Goal: Information Seeking & Learning: Check status

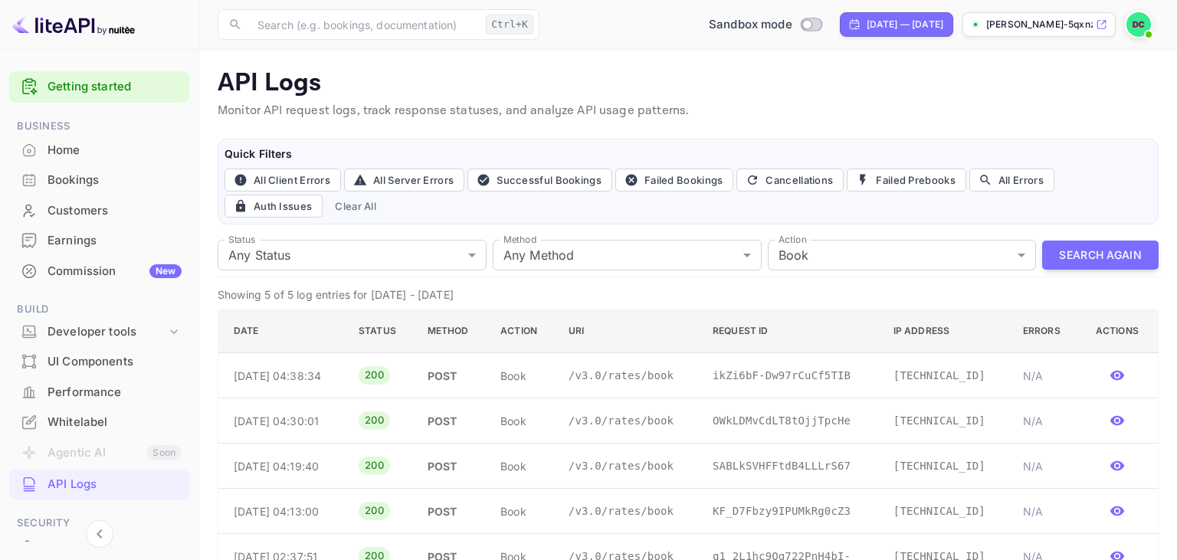
scroll to position [38, 0]
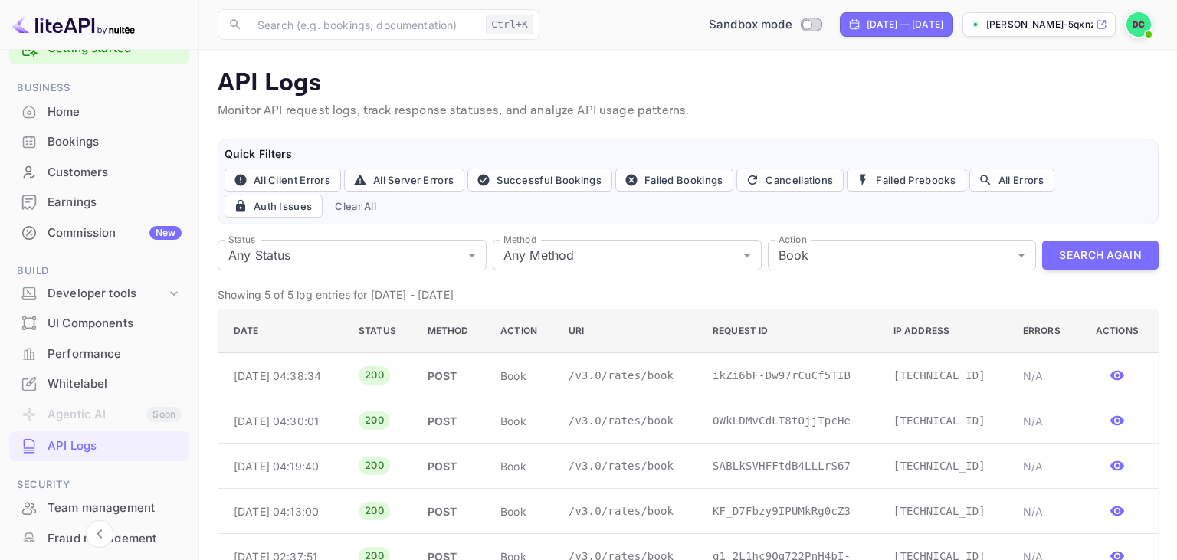
click at [101, 139] on div "Bookings" at bounding box center [115, 142] width 134 height 18
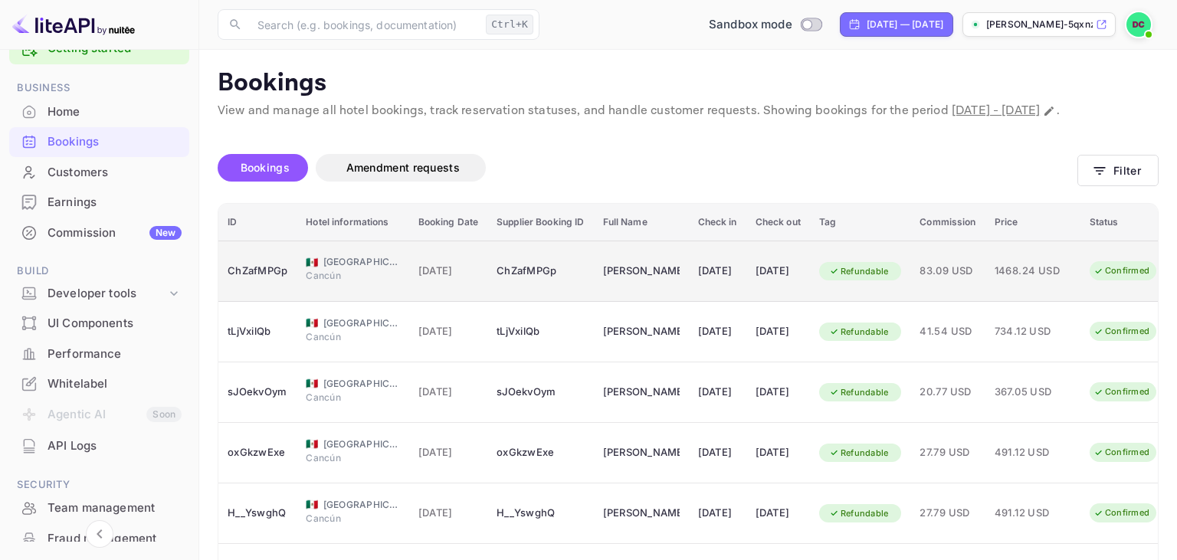
click at [1053, 280] on span "1468.24 USD" at bounding box center [1033, 271] width 77 height 17
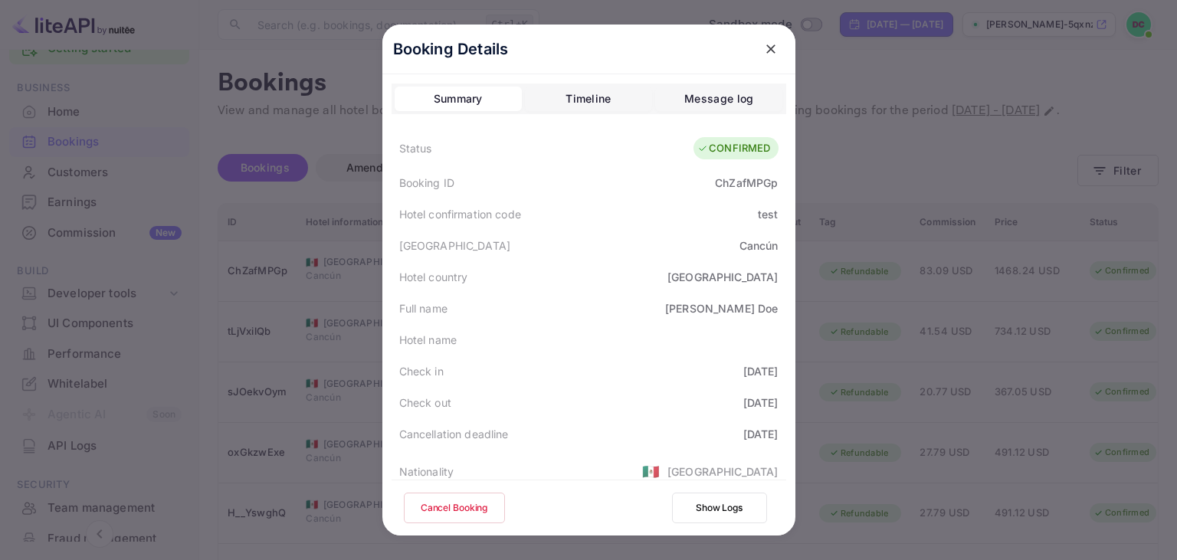
click at [774, 54] on icon "close" at bounding box center [770, 48] width 15 height 15
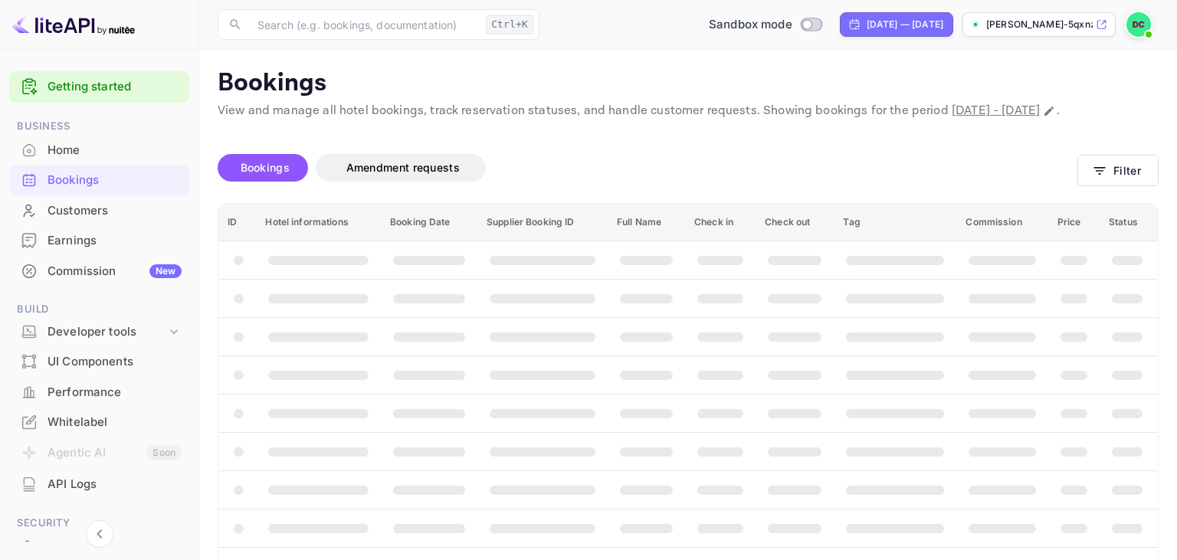
scroll to position [38, 0]
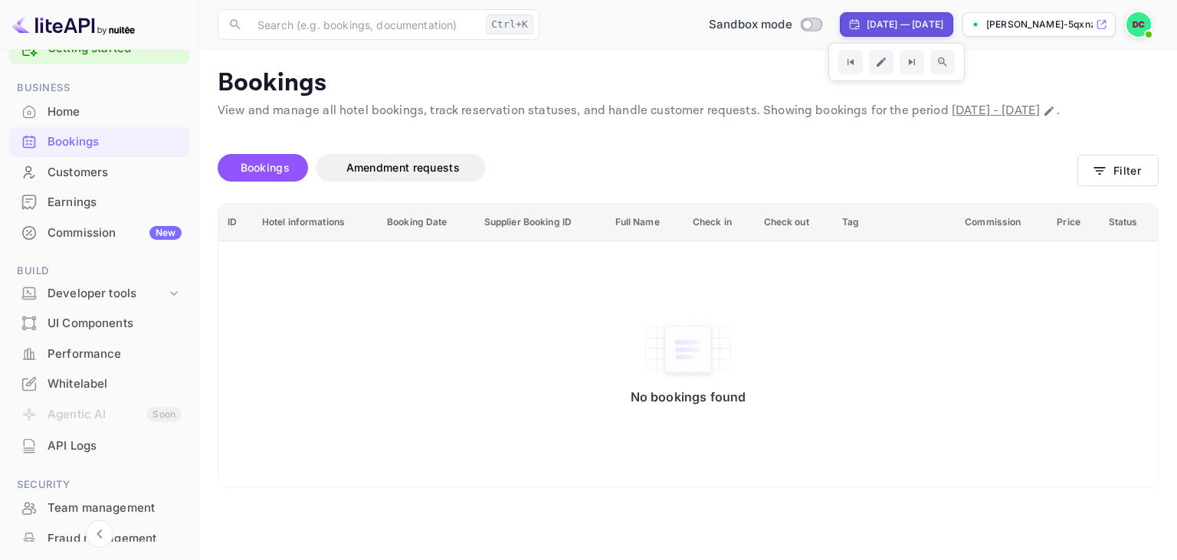
click at [912, 23] on div "[DATE] — [DATE]" at bounding box center [905, 25] width 77 height 14
select select "7"
select select "2025"
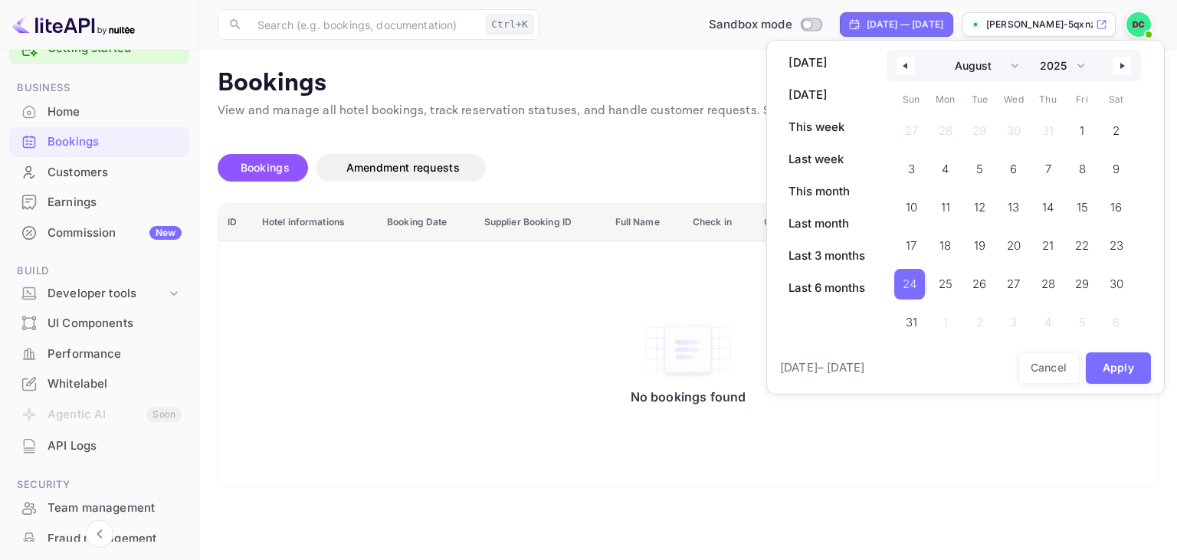
click at [910, 285] on span "24" at bounding box center [910, 284] width 14 height 28
click at [1118, 66] on button "button" at bounding box center [1122, 66] width 18 height 18
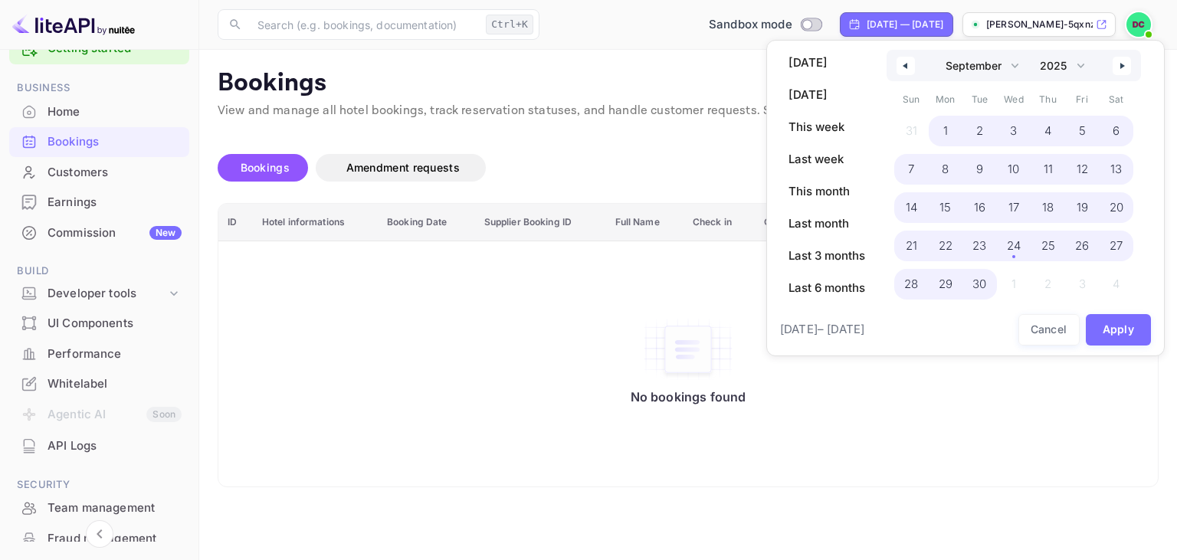
click at [981, 284] on span "30" at bounding box center [979, 284] width 14 height 28
select select "7"
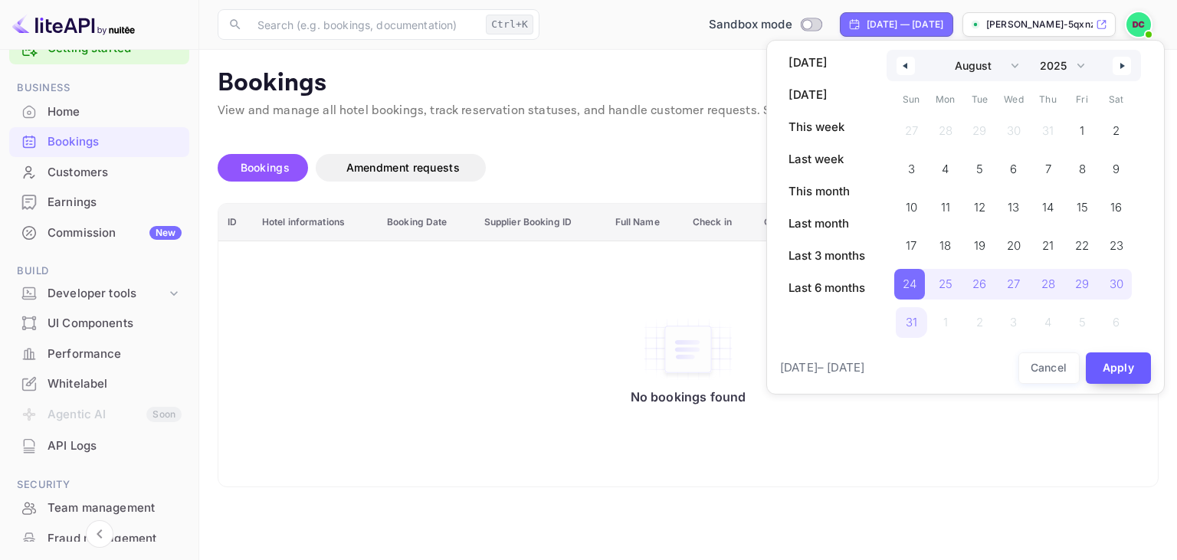
click at [1132, 362] on button "Apply" at bounding box center [1119, 367] width 66 height 31
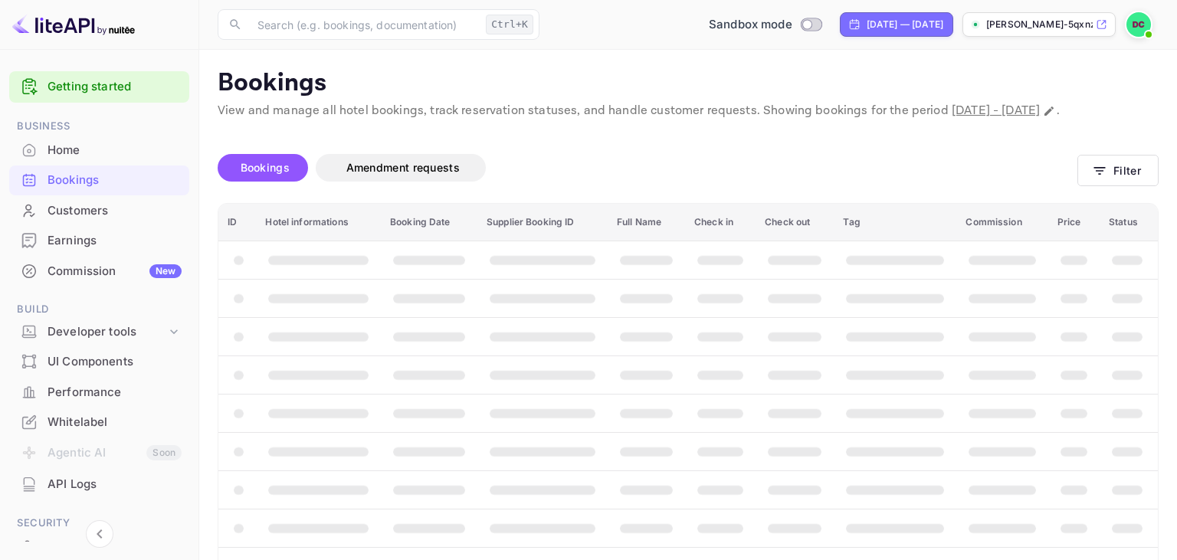
scroll to position [38, 0]
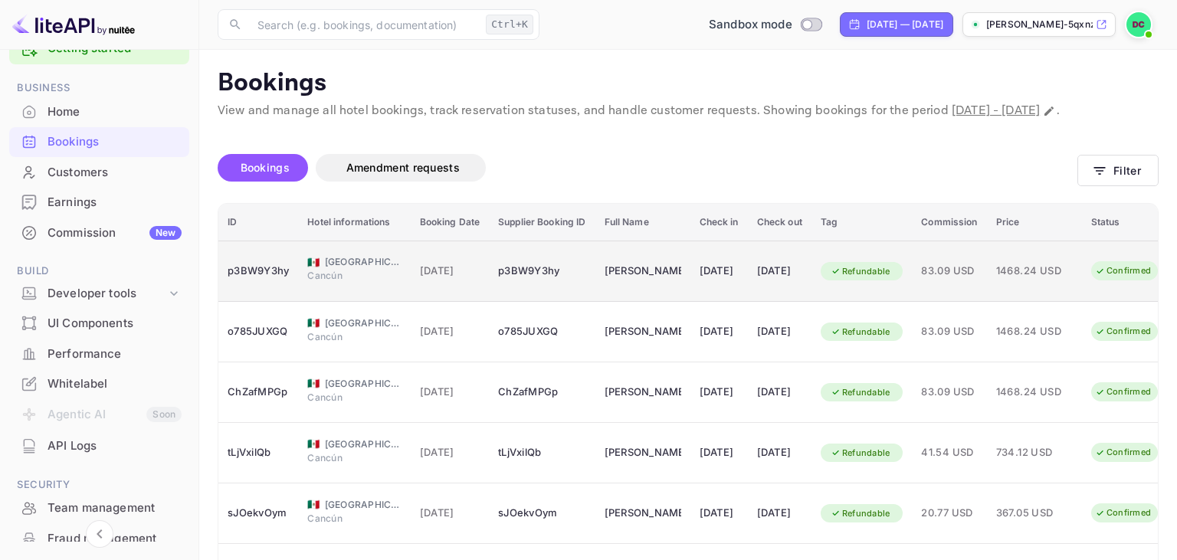
click at [274, 284] on div "p3BW9Y3hy" at bounding box center [258, 271] width 61 height 25
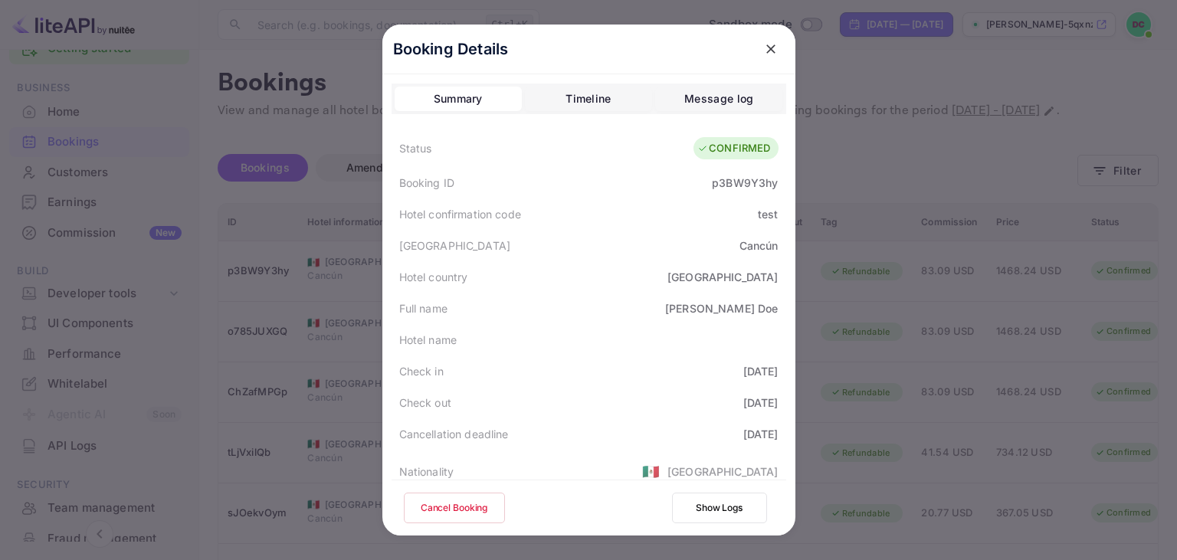
click at [593, 101] on div "Timeline" at bounding box center [587, 99] width 45 height 18
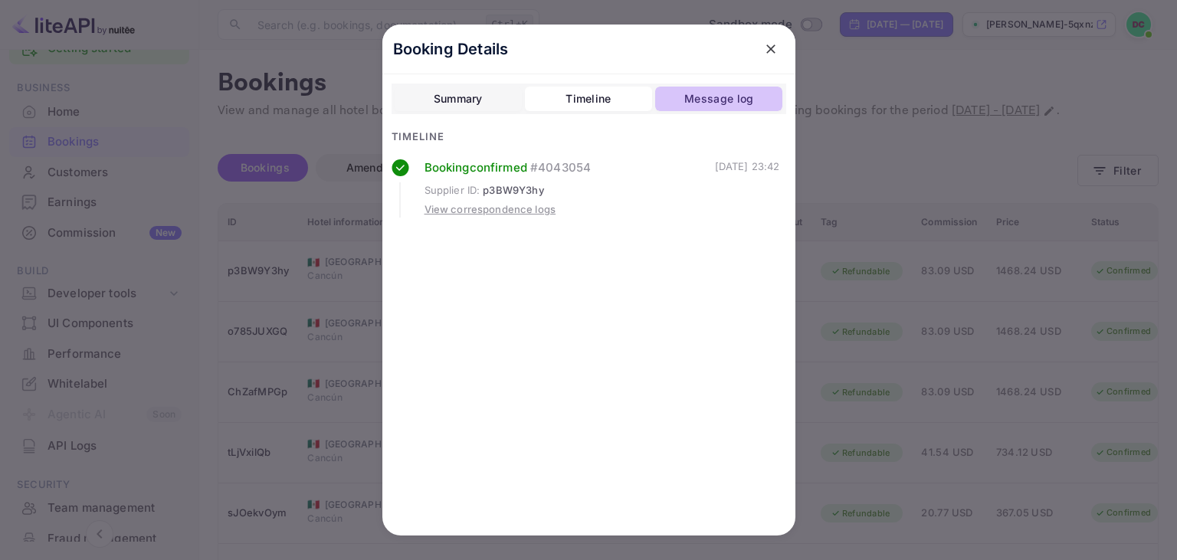
click at [709, 94] on div "Message log" at bounding box center [718, 99] width 69 height 18
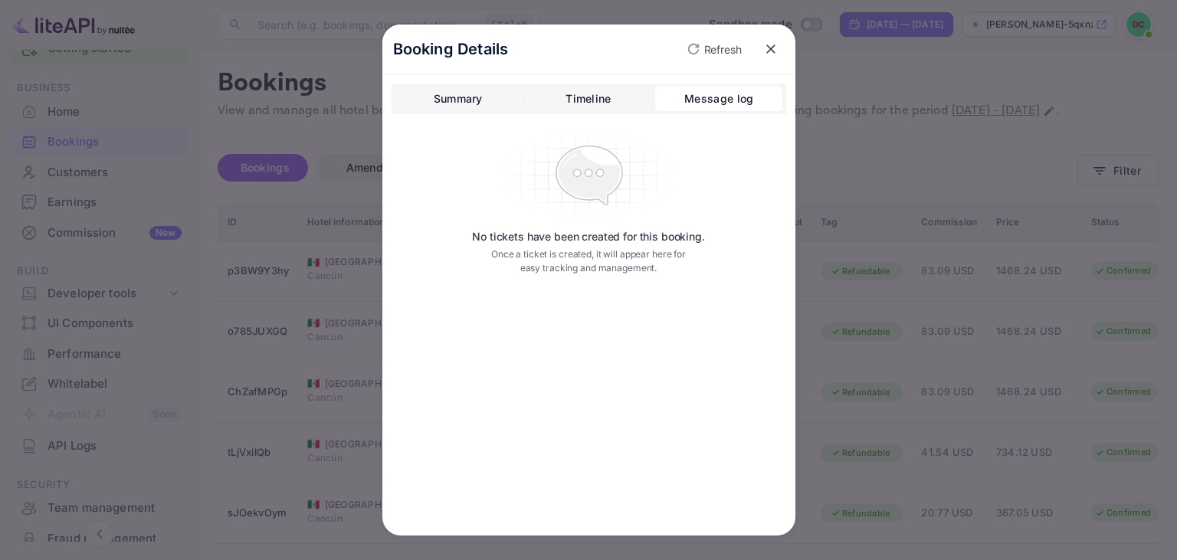
click at [488, 93] on button "Summary" at bounding box center [458, 99] width 127 height 25
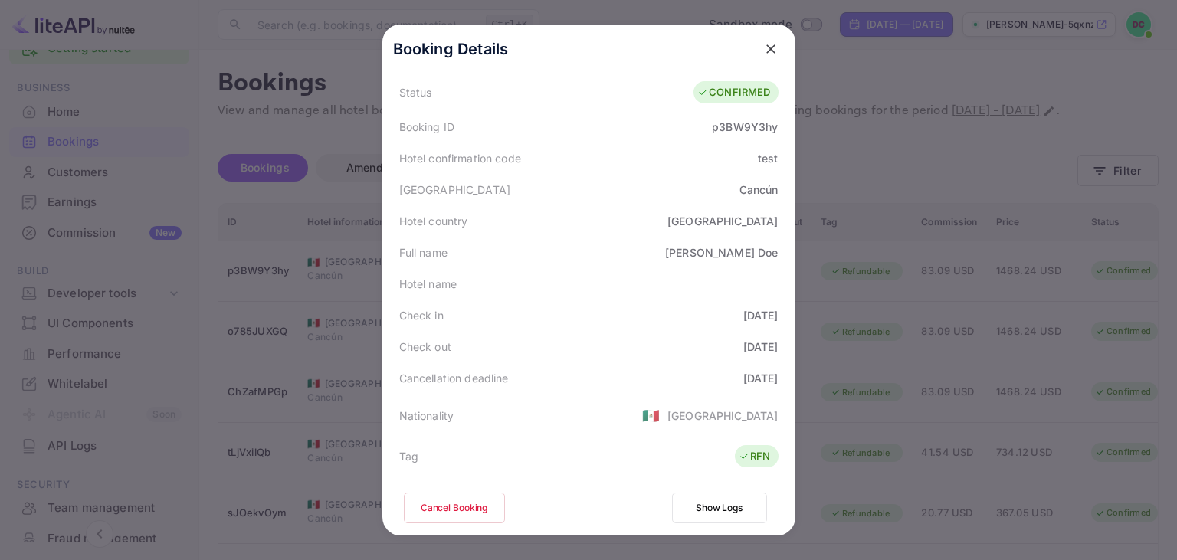
scroll to position [0, 0]
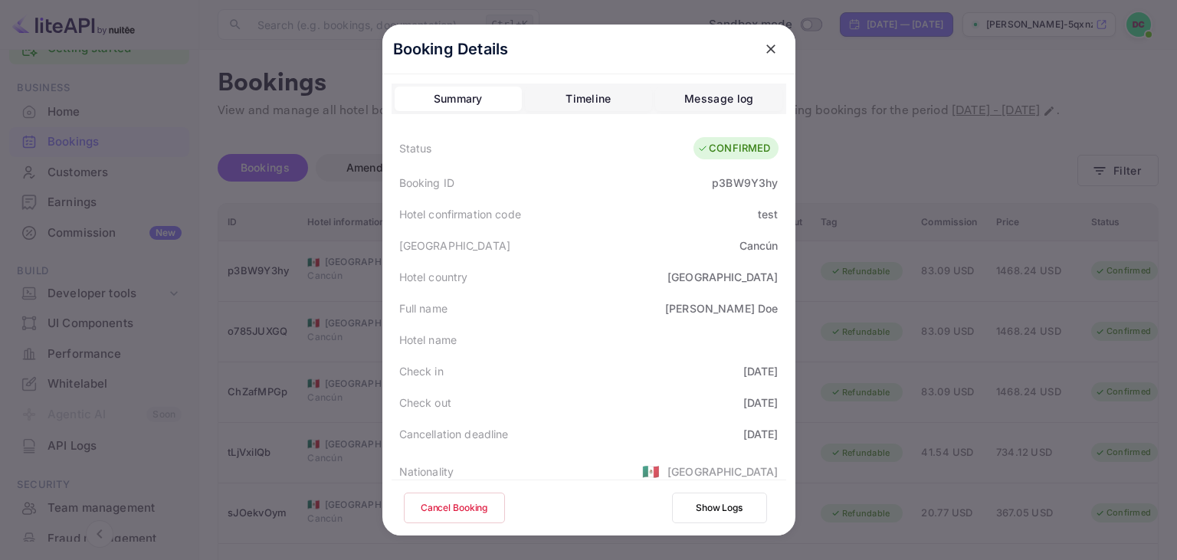
click at [764, 48] on icon "close" at bounding box center [770, 48] width 15 height 15
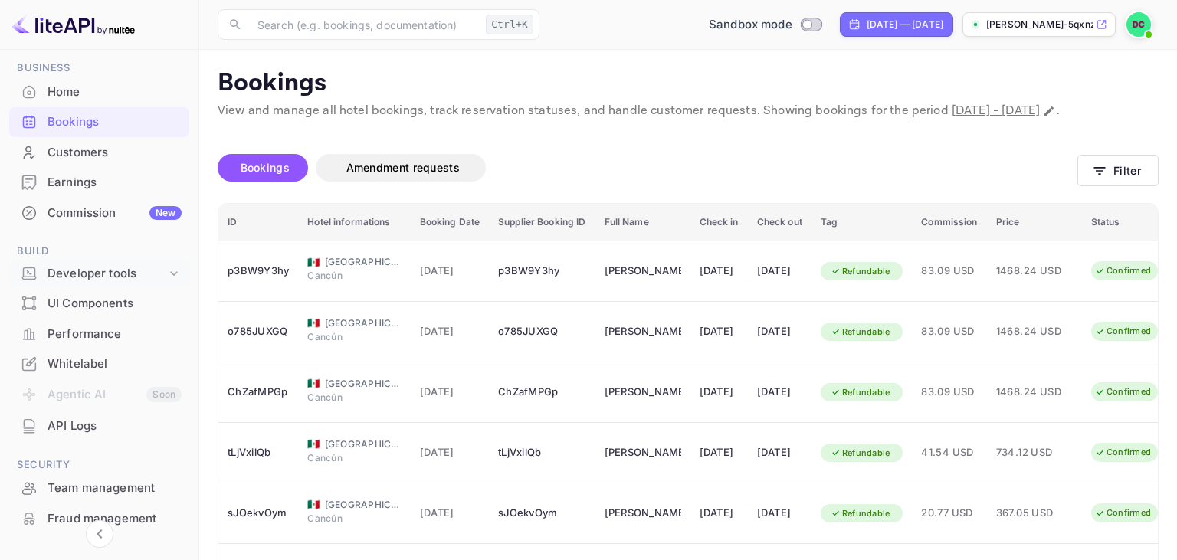
scroll to position [88, 0]
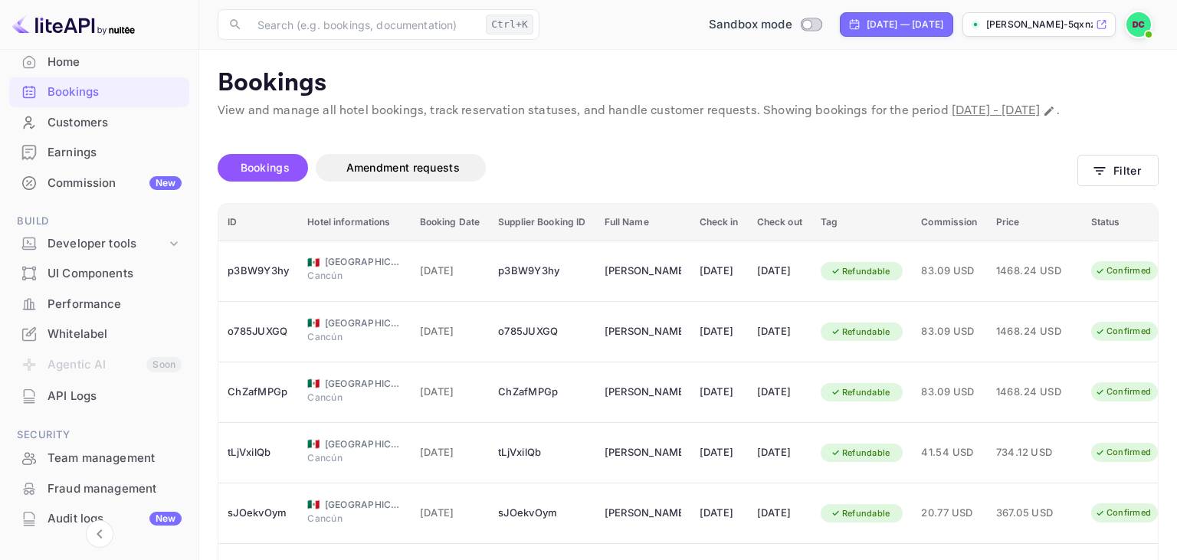
click at [87, 399] on div "API Logs" at bounding box center [115, 397] width 134 height 18
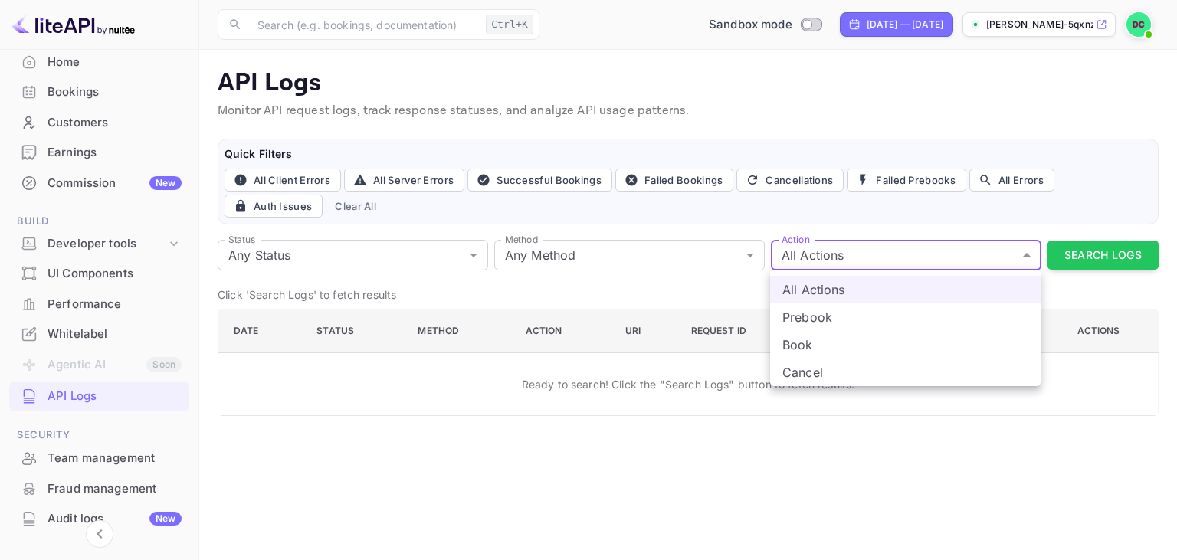
click at [910, 264] on body "Getting started Business Home Bookings Customers Earnings Commission New Build …" at bounding box center [588, 280] width 1177 height 560
click at [866, 317] on li "Prebook" at bounding box center [905, 317] width 270 height 28
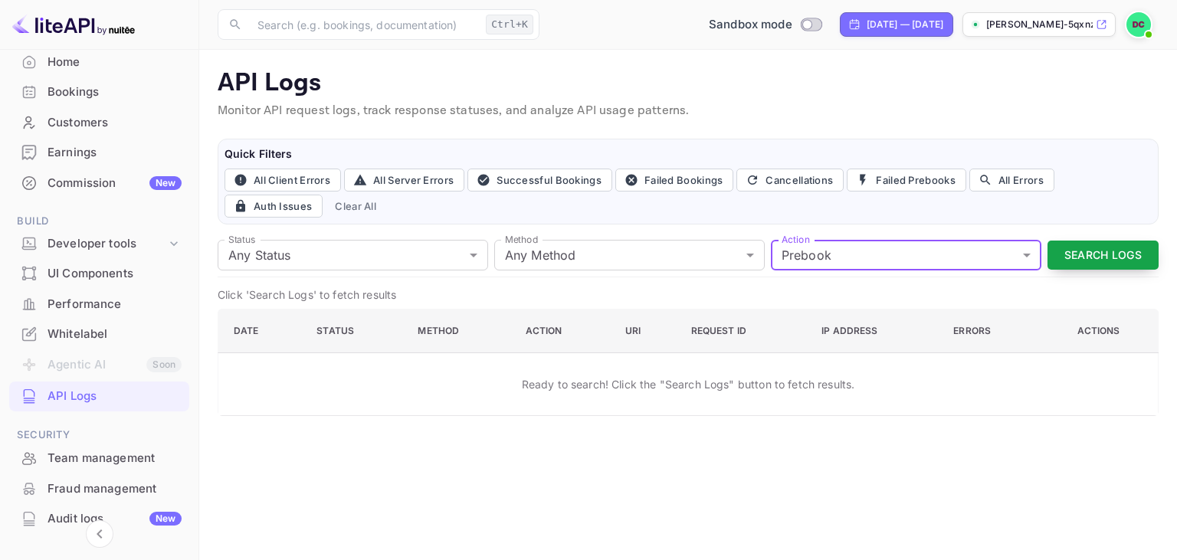
click at [1074, 259] on button "Search Logs" at bounding box center [1102, 256] width 111 height 30
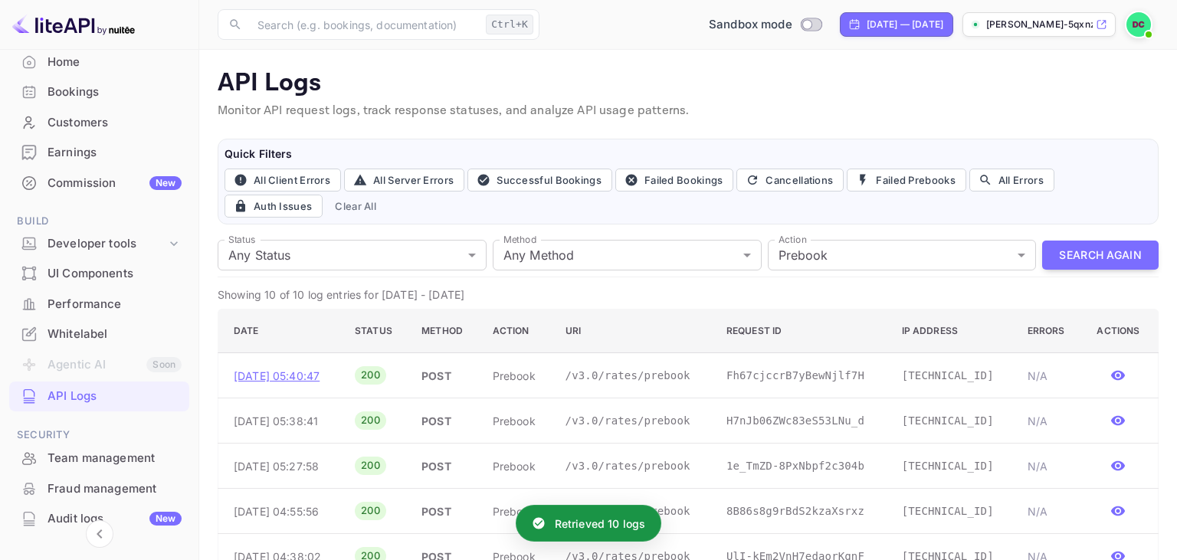
click at [318, 375] on p "[DATE] 05:40:47" at bounding box center [282, 376] width 97 height 16
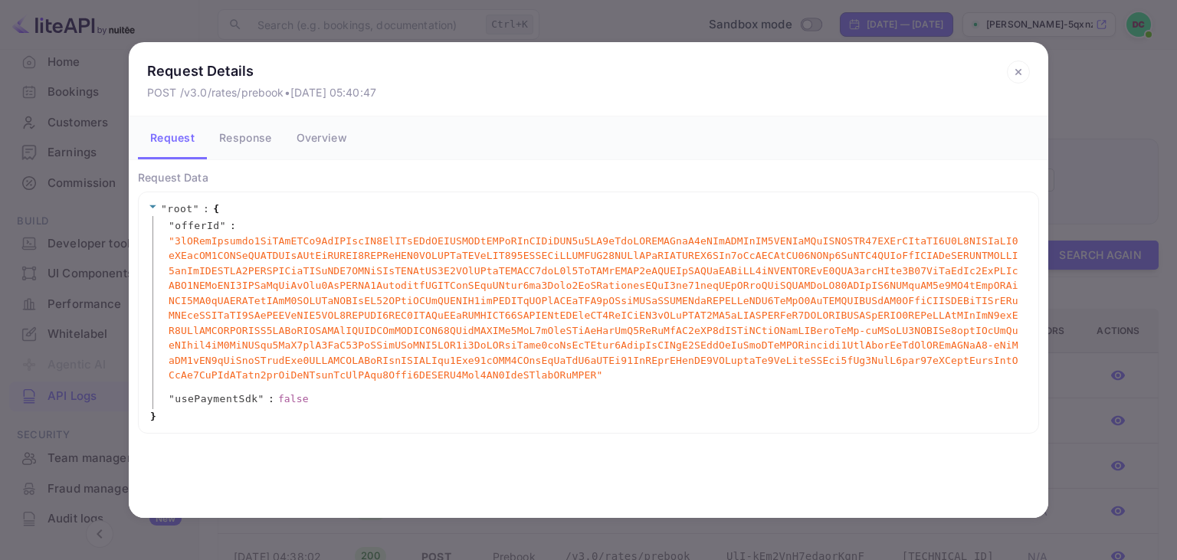
click at [262, 133] on button "Response" at bounding box center [245, 137] width 77 height 43
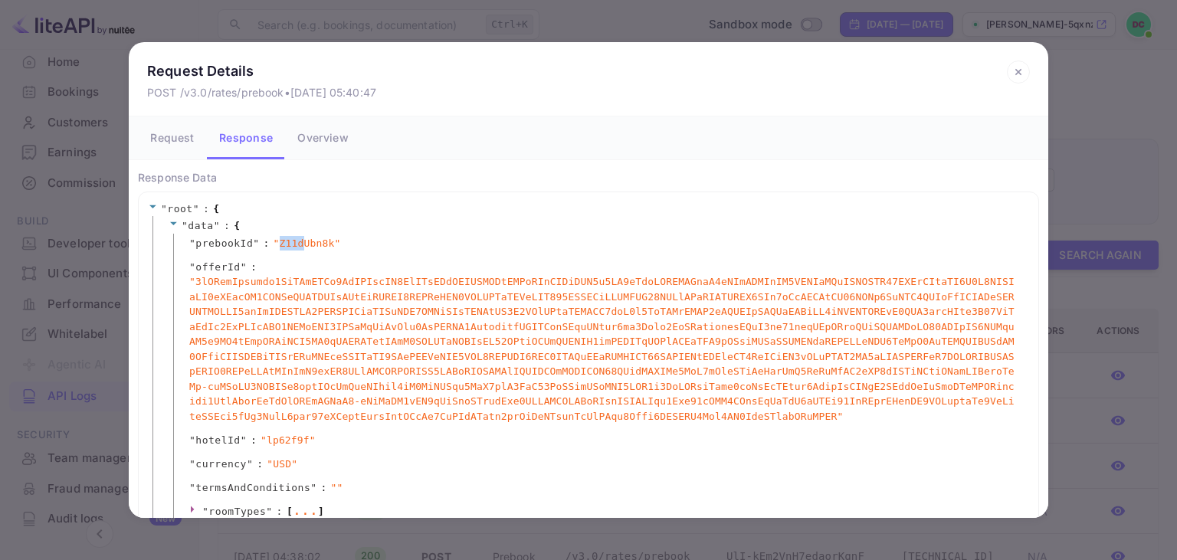
drag, startPoint x: 270, startPoint y: 244, endPoint x: 295, endPoint y: 245, distance: 24.6
click at [295, 245] on span "" Z11dUbn8k "" at bounding box center [307, 243] width 67 height 15
drag, startPoint x: 268, startPoint y: 242, endPoint x: 326, endPoint y: 242, distance: 58.2
click at [326, 242] on span "" Z11dUbn8k "" at bounding box center [307, 243] width 67 height 15
copy span "" Z11dUbn8k ""
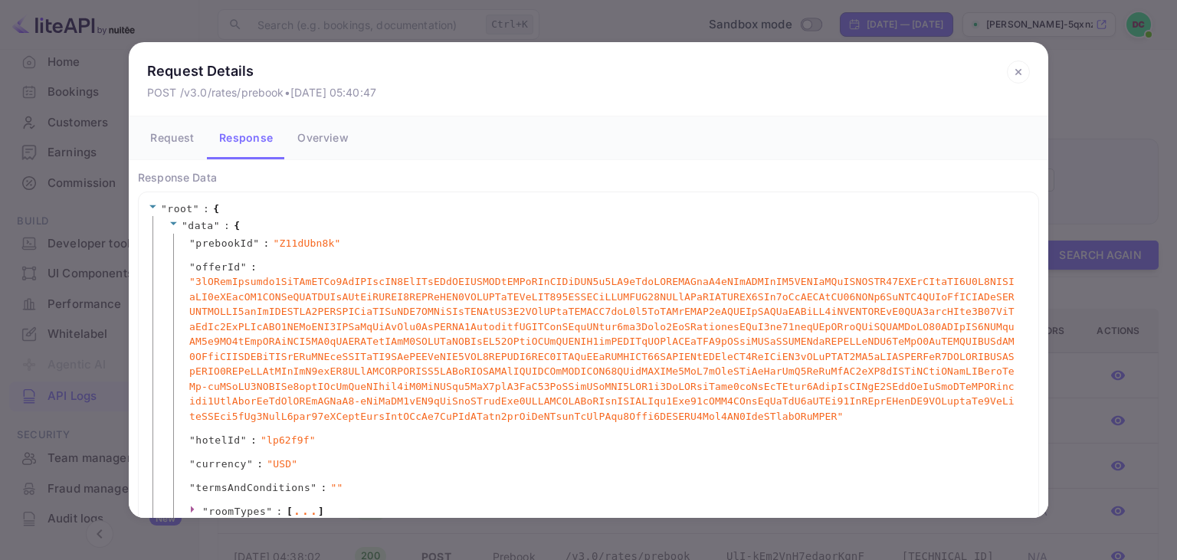
click at [1015, 79] on icon at bounding box center [1018, 72] width 23 height 23
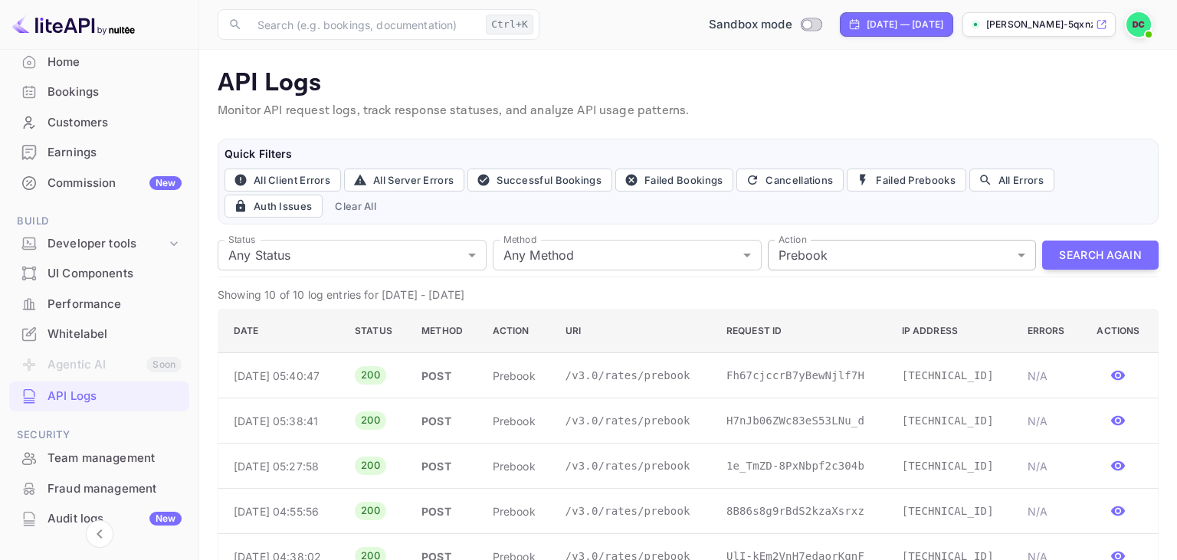
click at [844, 243] on body "Getting started Business Home Bookings Customers Earnings Commission New Build …" at bounding box center [588, 412] width 1177 height 824
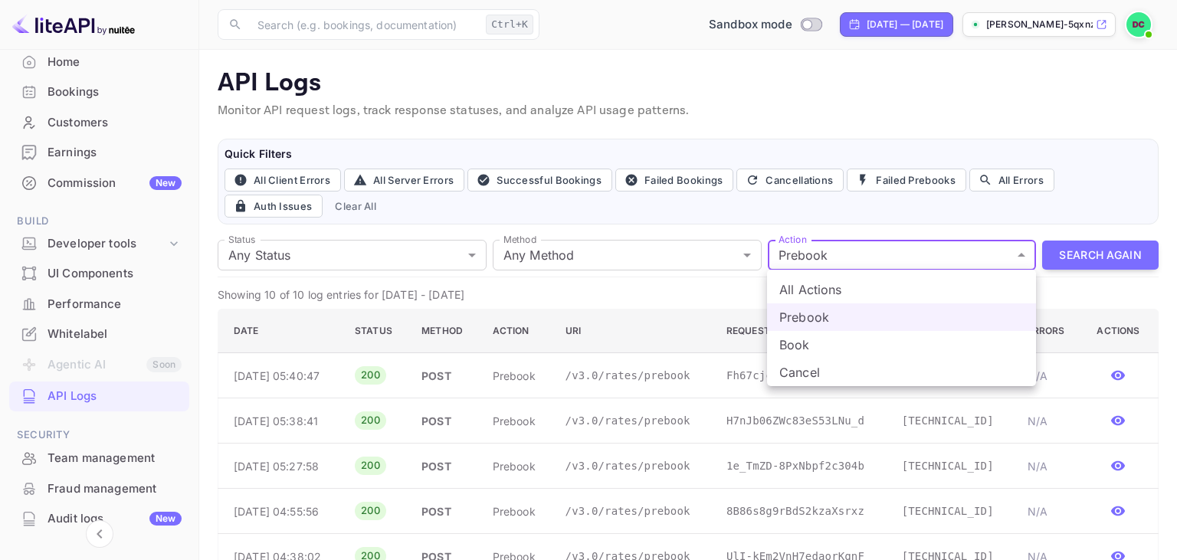
click at [815, 346] on li "Book" at bounding box center [901, 345] width 269 height 28
type input "book"
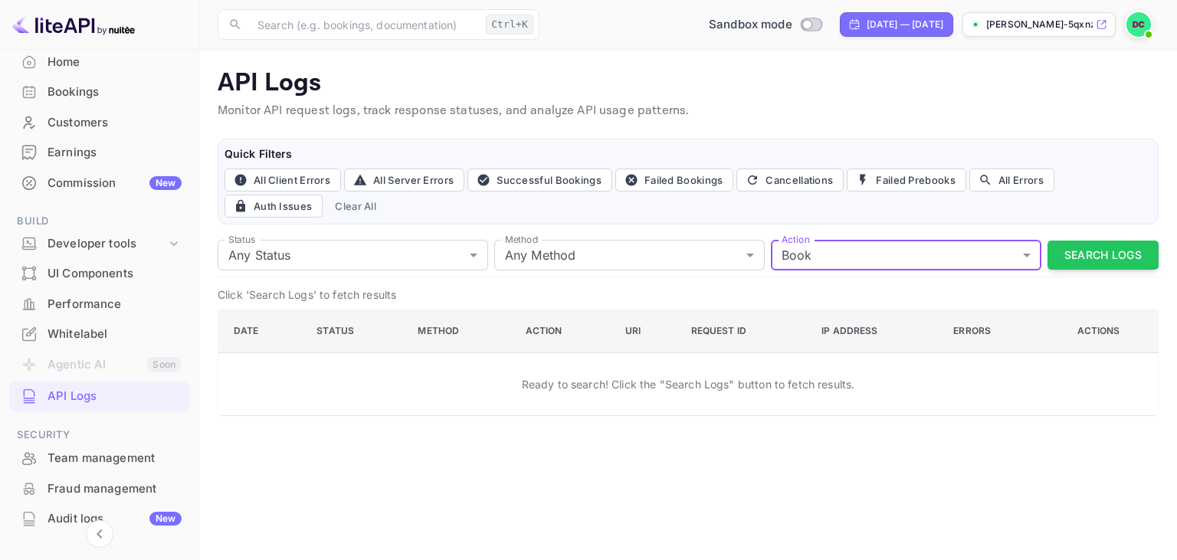
click at [1070, 255] on button "Search Logs" at bounding box center [1102, 256] width 111 height 30
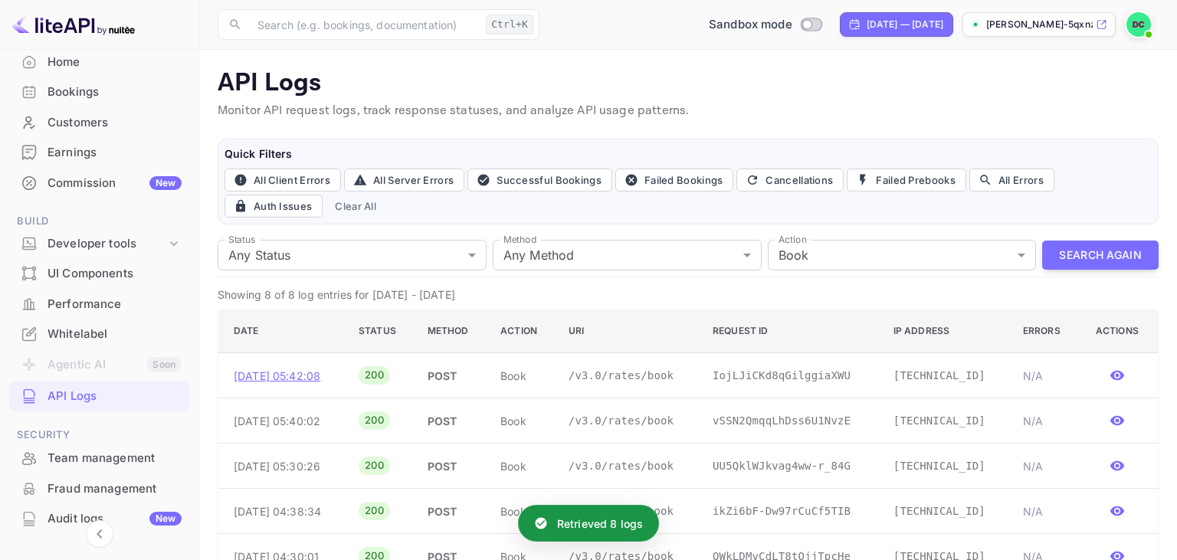
click at [309, 379] on p "[DATE] 05:42:08" at bounding box center [284, 376] width 100 height 16
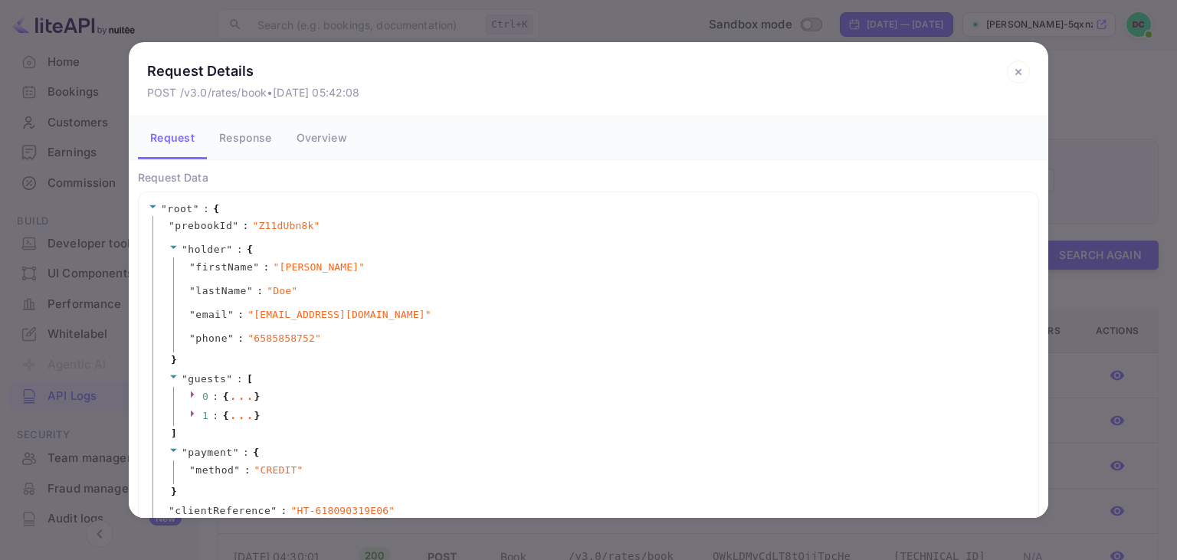
click at [191, 394] on icon at bounding box center [192, 394] width 3 height 7
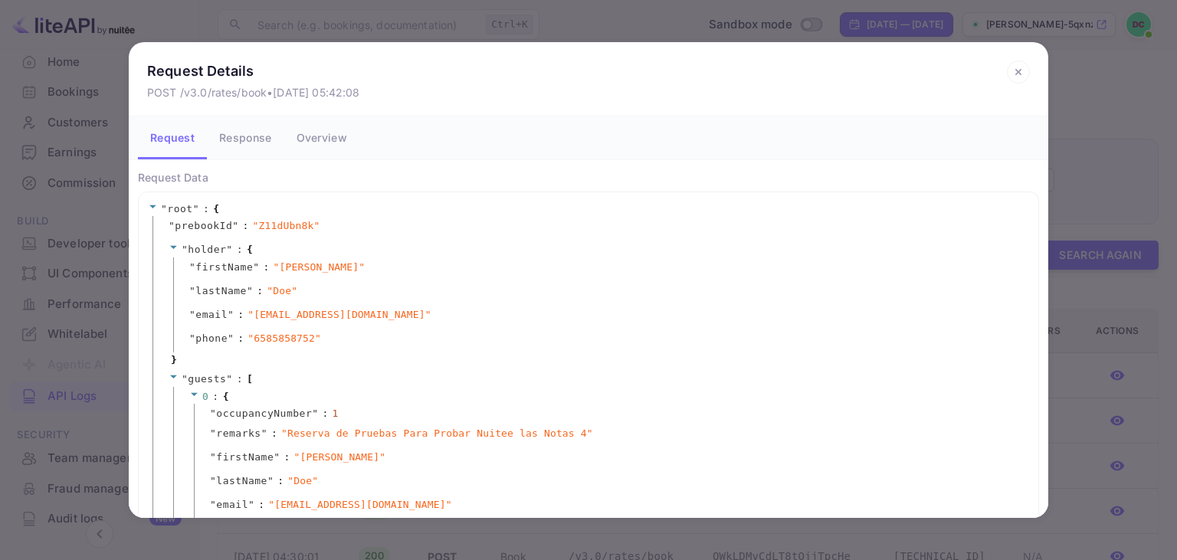
click at [193, 392] on icon at bounding box center [194, 393] width 7 height 3
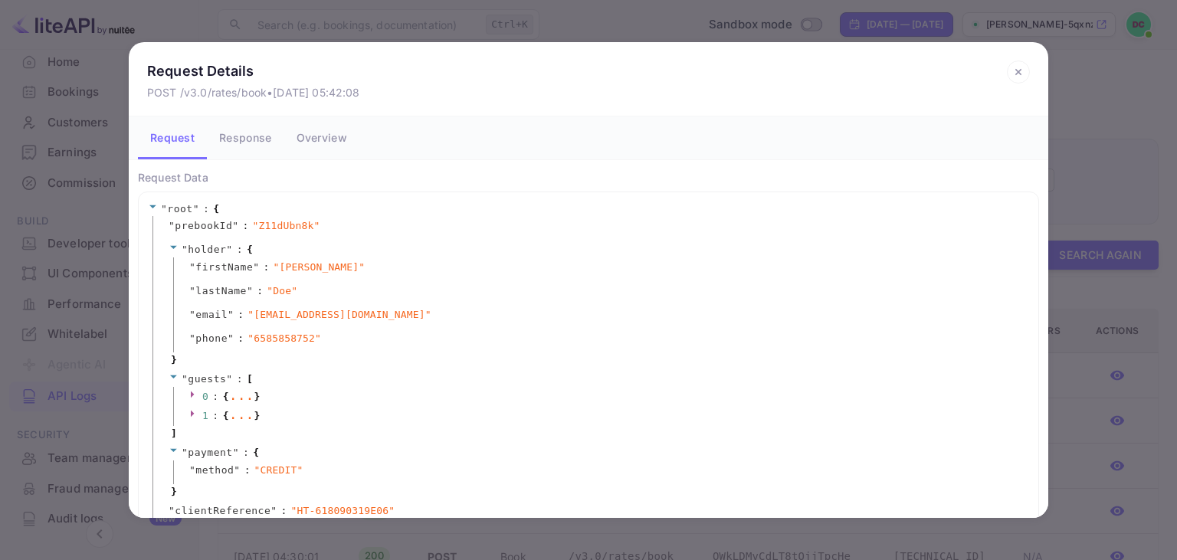
click at [193, 414] on icon at bounding box center [192, 414] width 3 height 7
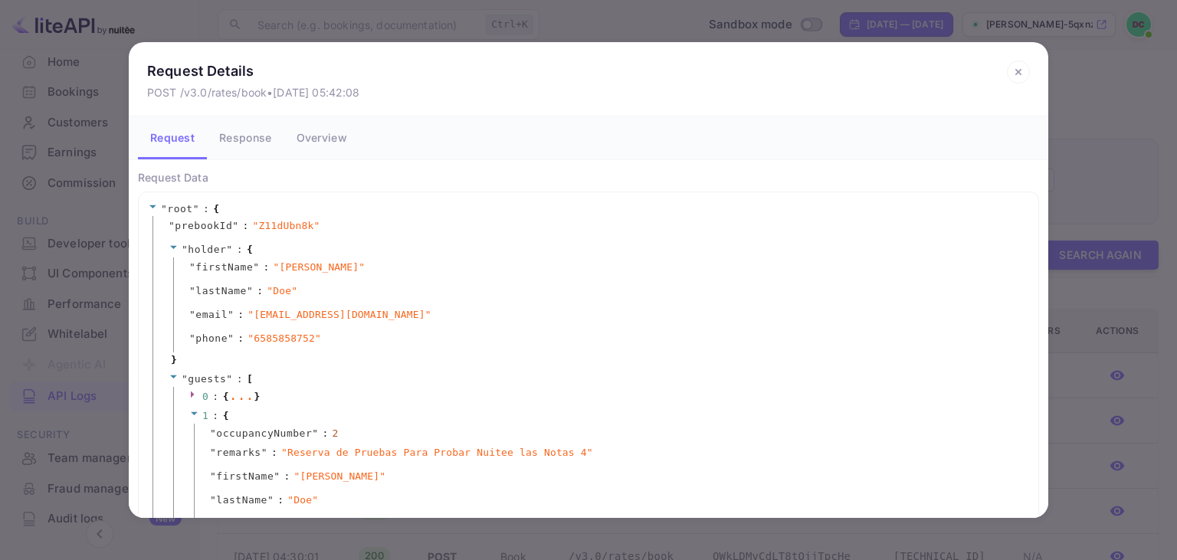
click at [194, 413] on icon at bounding box center [194, 413] width 7 height 3
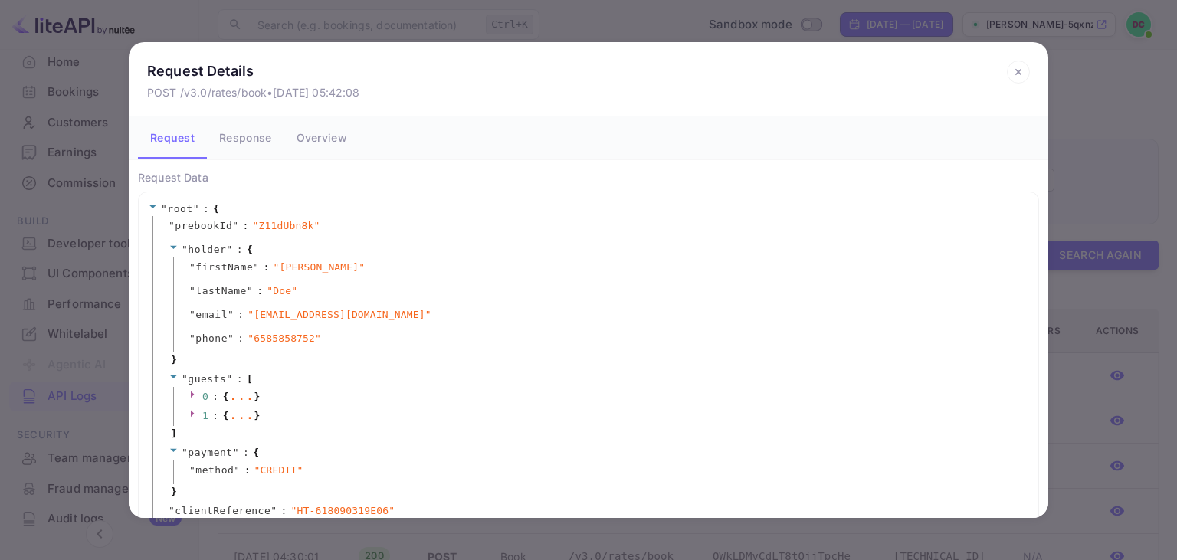
click at [256, 145] on button "Response" at bounding box center [245, 137] width 77 height 43
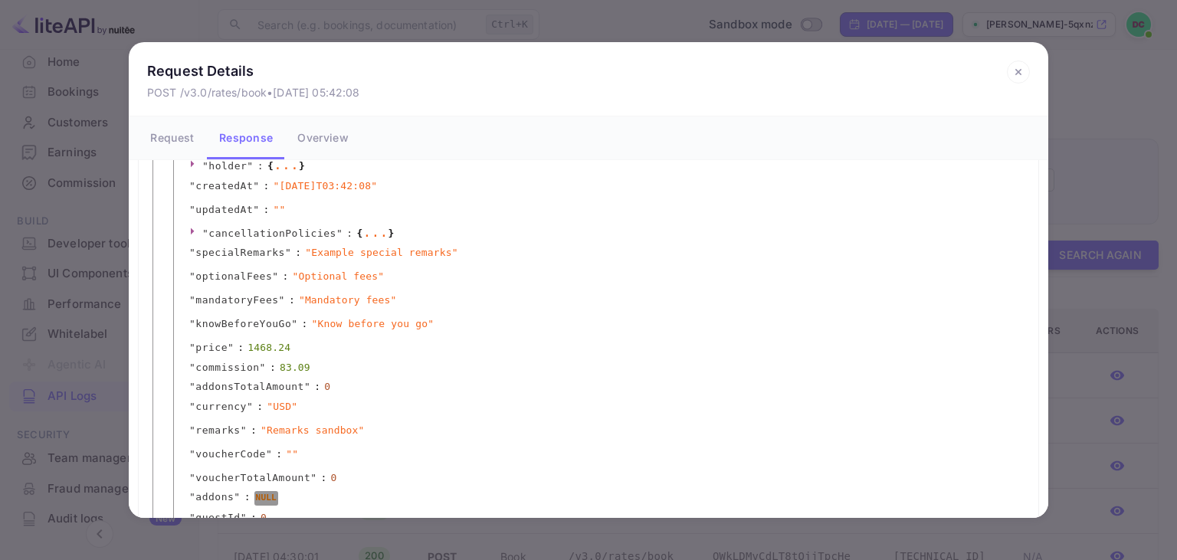
scroll to position [352, 0]
drag, startPoint x: 286, startPoint y: 341, endPoint x: 242, endPoint y: 342, distance: 43.7
click at [242, 342] on div "" price " : 1468.24" at bounding box center [599, 345] width 852 height 20
click at [1018, 74] on icon at bounding box center [1018, 72] width 23 height 23
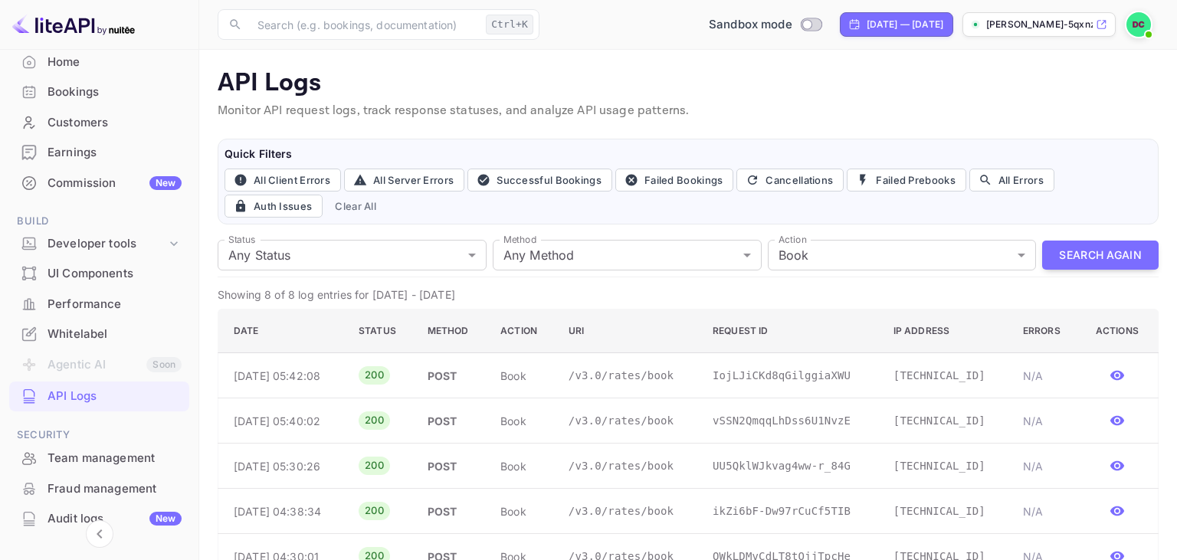
scroll to position [0, 0]
click at [93, 95] on div "Bookings" at bounding box center [115, 93] width 134 height 18
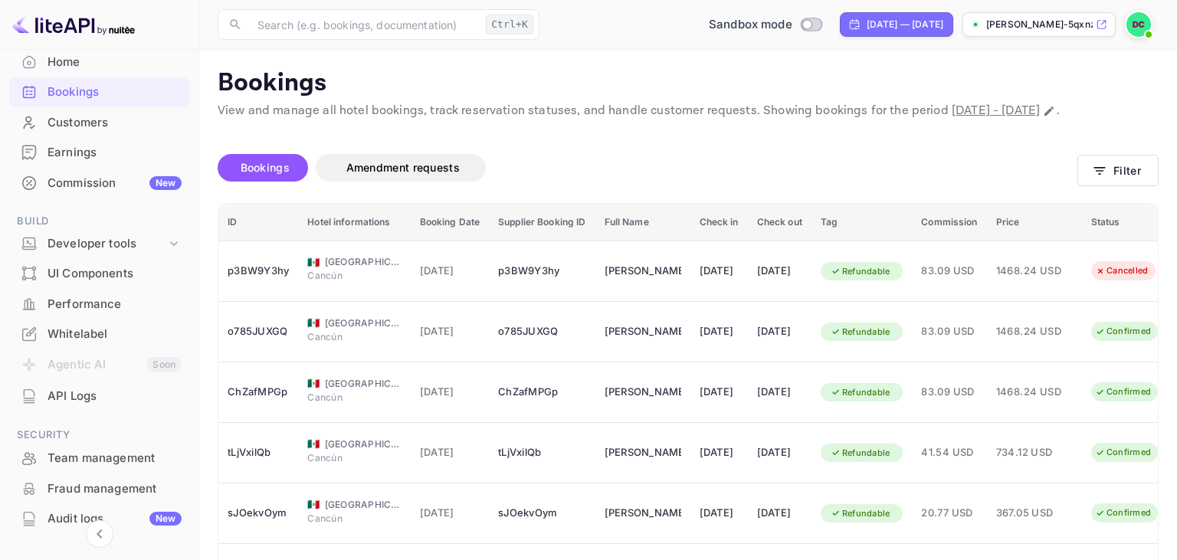
click at [290, 177] on span "Bookings" at bounding box center [265, 168] width 64 height 18
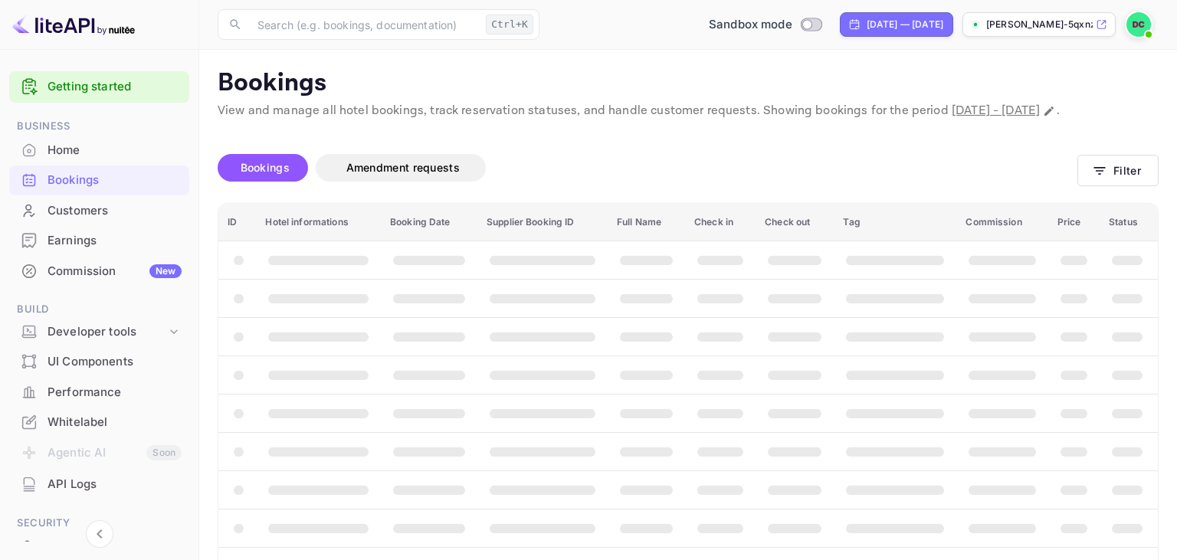
scroll to position [88, 0]
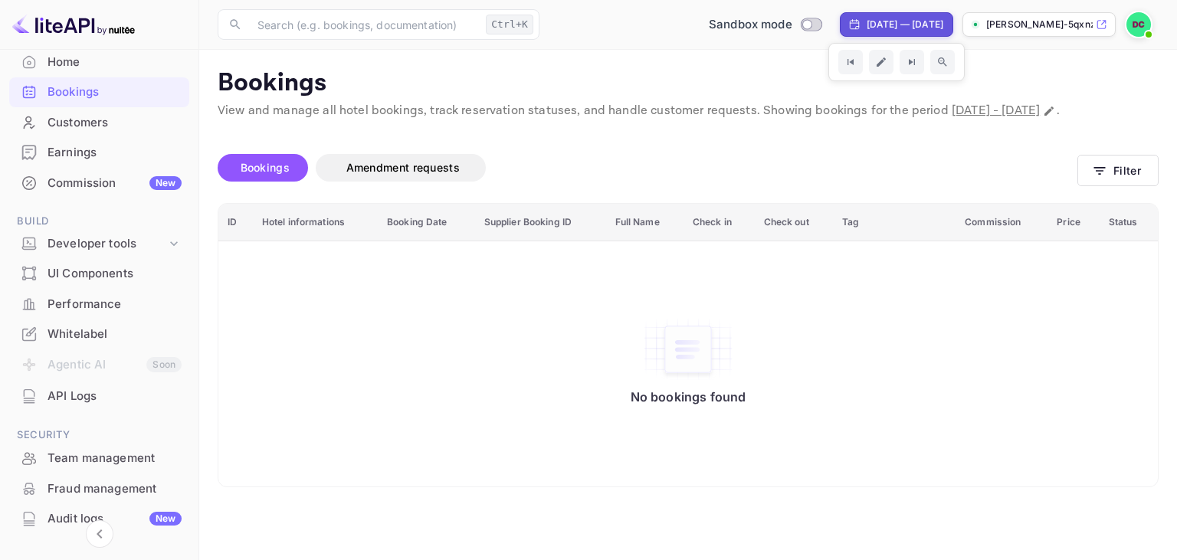
click at [910, 20] on div "[DATE] — [DATE]" at bounding box center [905, 25] width 77 height 14
select select "7"
select select "2025"
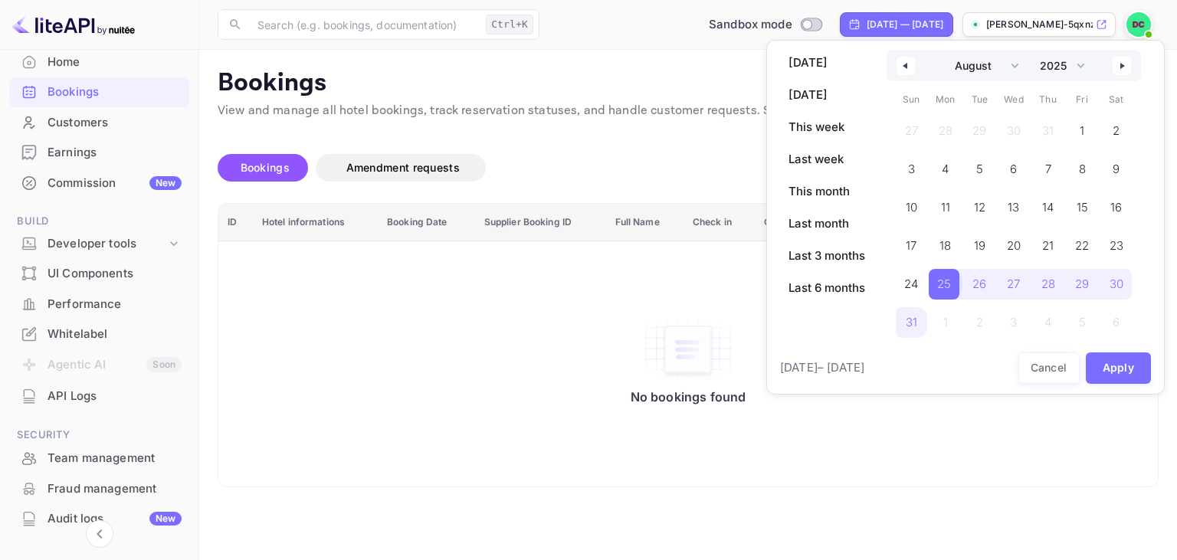
click at [943, 284] on span "25" at bounding box center [944, 284] width 14 height 28
click at [1125, 64] on icon "button" at bounding box center [1124, 66] width 8 height 6
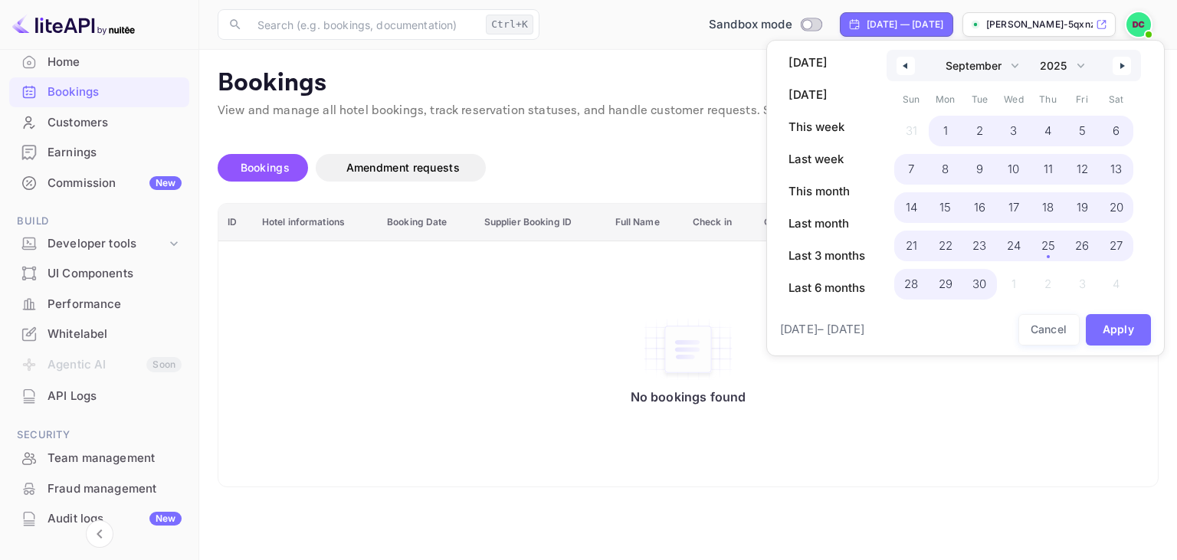
click at [981, 284] on span "30" at bounding box center [979, 284] width 14 height 28
select select "7"
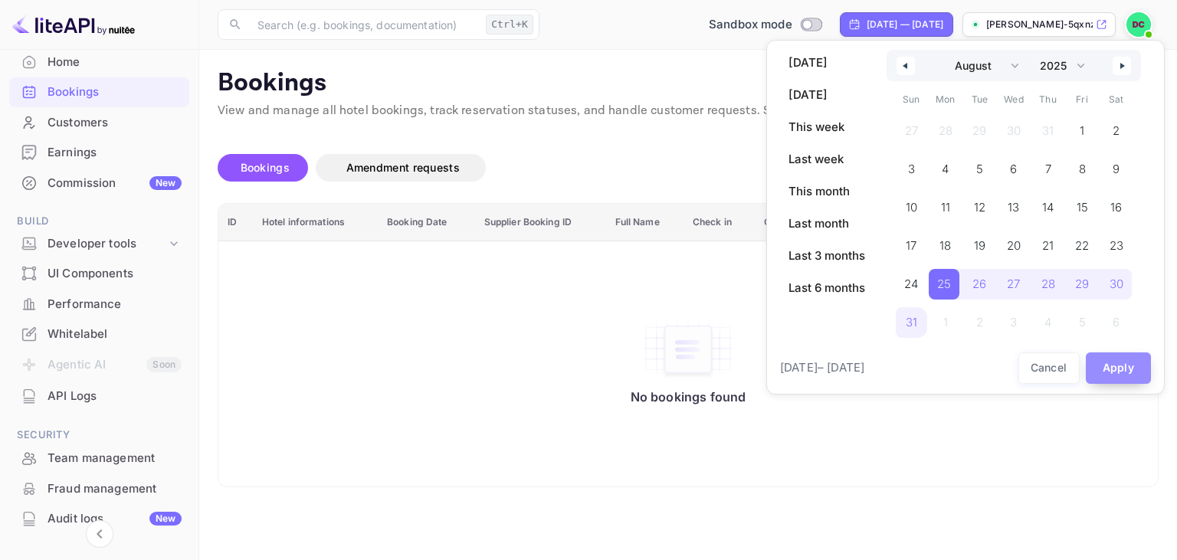
click at [1123, 360] on button "Apply" at bounding box center [1119, 367] width 66 height 31
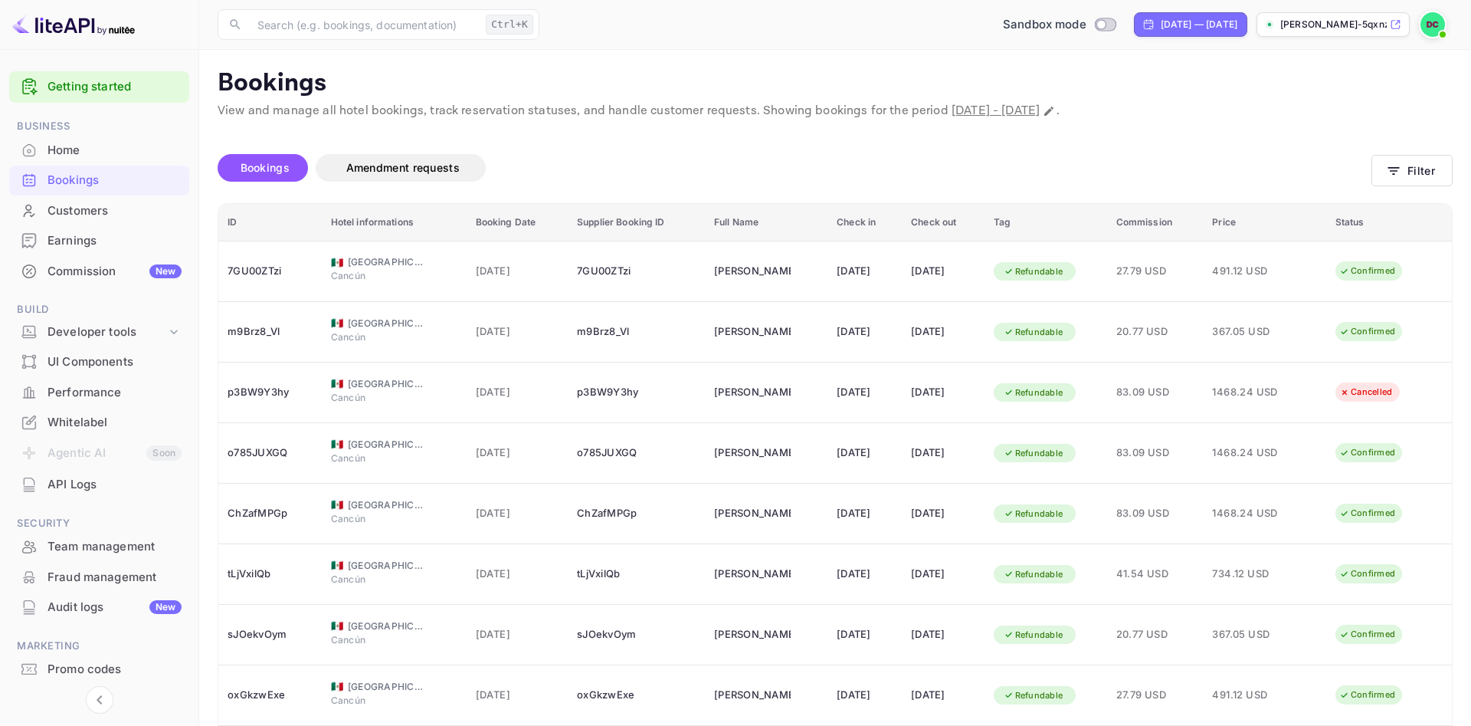
scroll to position [44, 0]
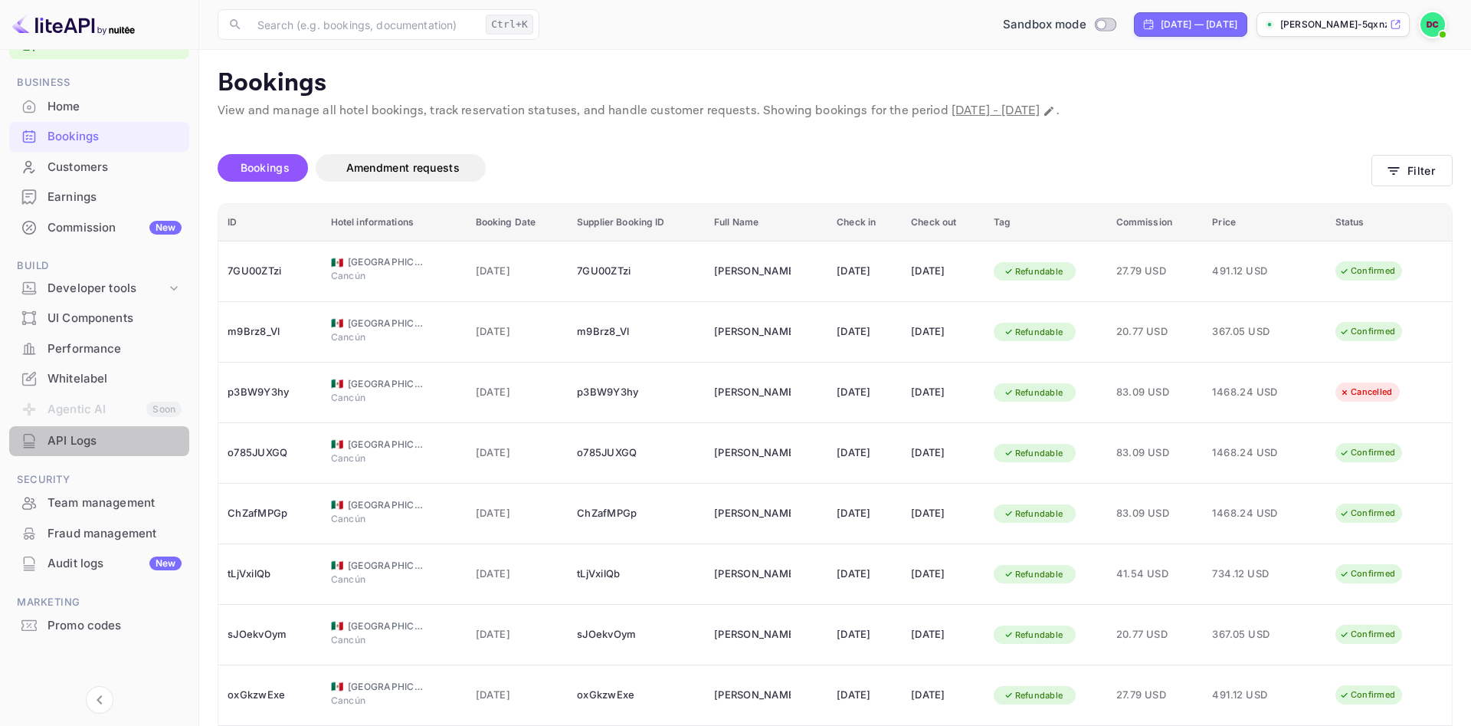
click at [105, 444] on div "API Logs" at bounding box center [115, 441] width 134 height 18
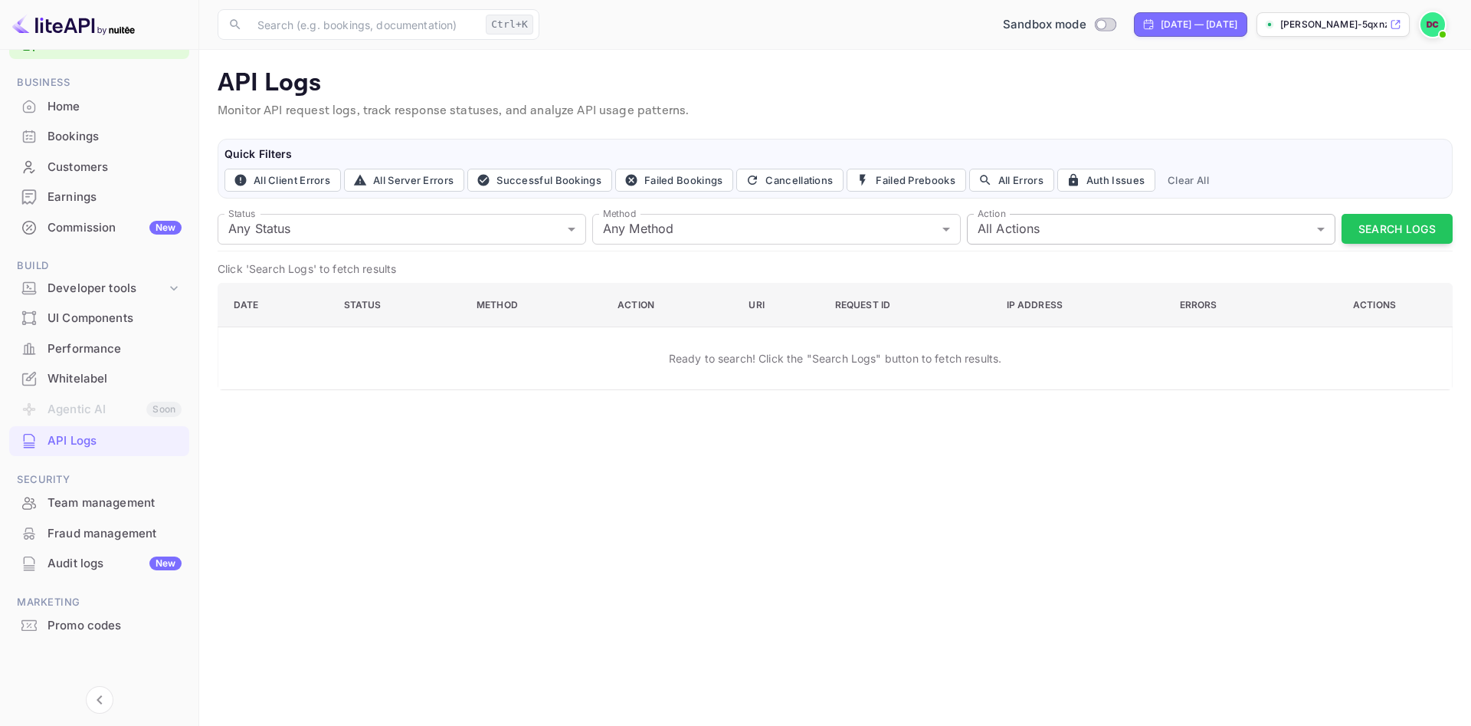
click at [1025, 236] on body "Getting started Business Home Bookings Customers Earnings Commission New Build …" at bounding box center [735, 363] width 1471 height 726
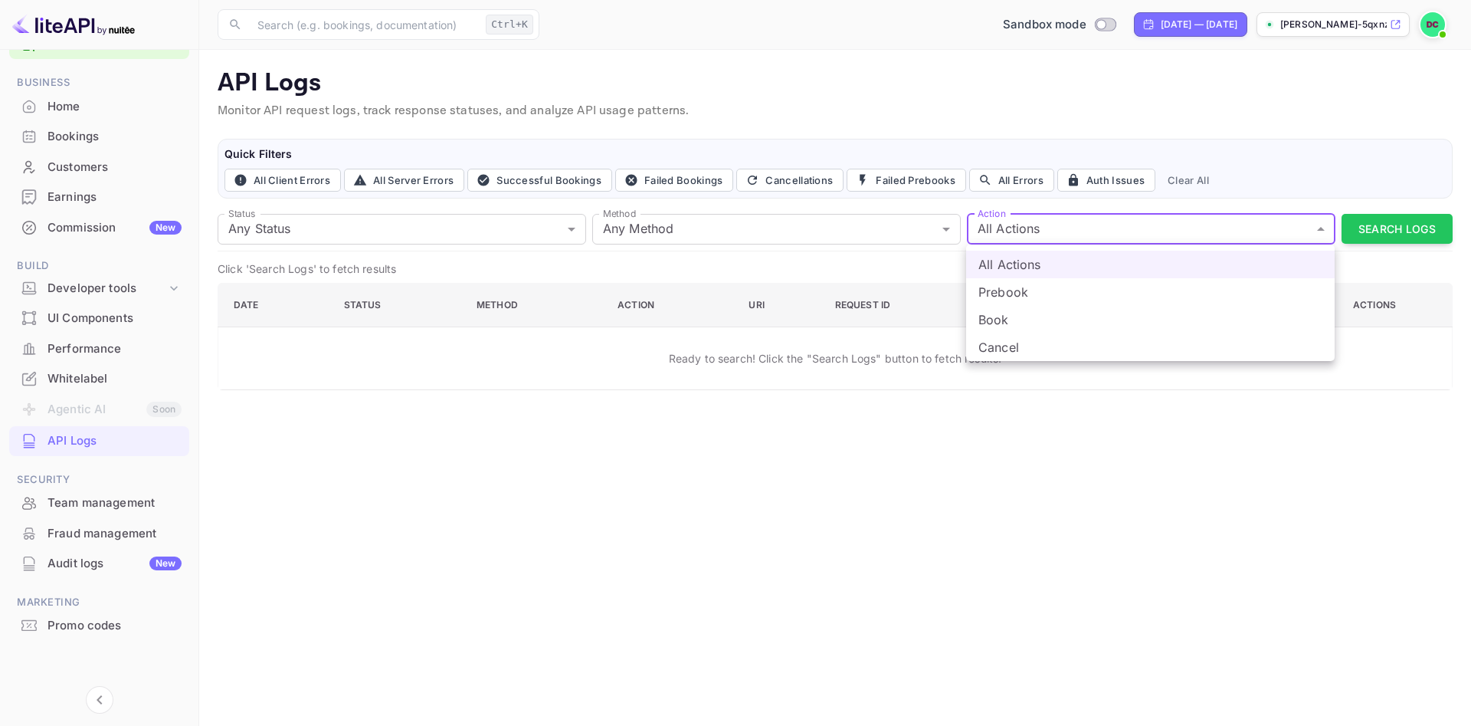
click at [1176, 263] on li "All Actions" at bounding box center [1150, 265] width 369 height 28
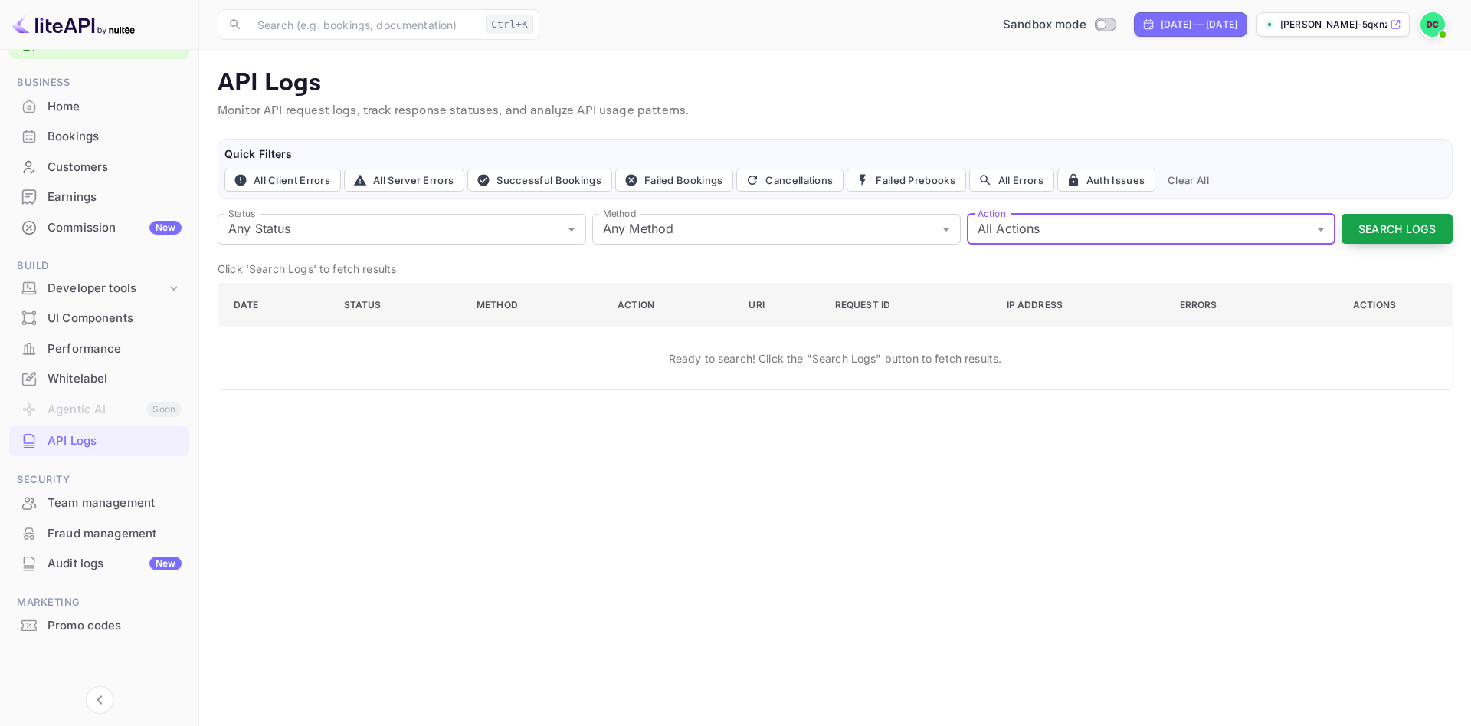
click at [1176, 223] on button "Search Logs" at bounding box center [1397, 229] width 111 height 30
